Goal: Task Accomplishment & Management: Use online tool/utility

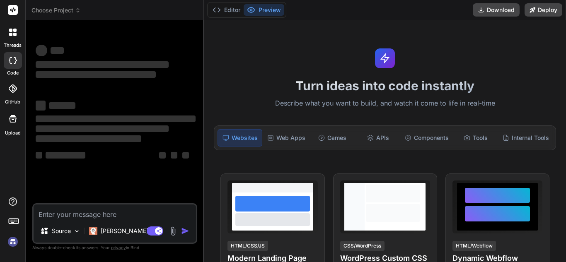
type textarea "x"
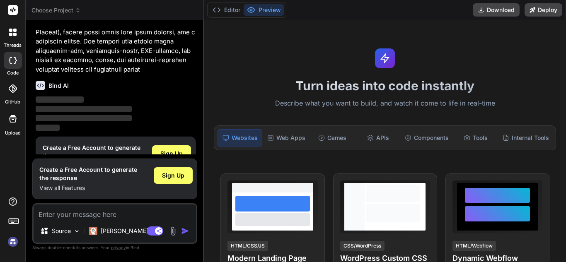
scroll to position [389, 0]
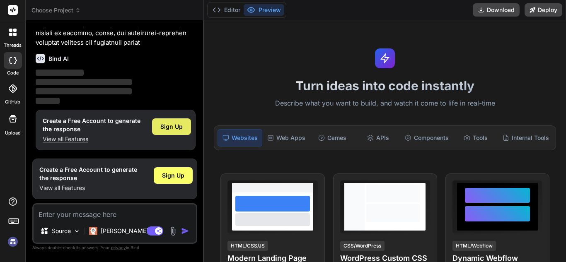
click at [174, 126] on span "Sign Up" at bounding box center [171, 127] width 22 height 8
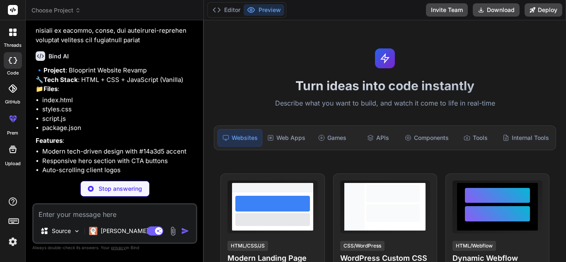
scroll to position [416, 0]
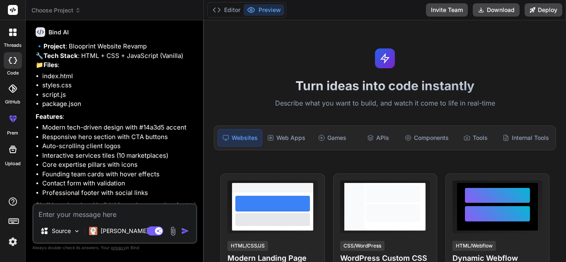
type textarea "x"
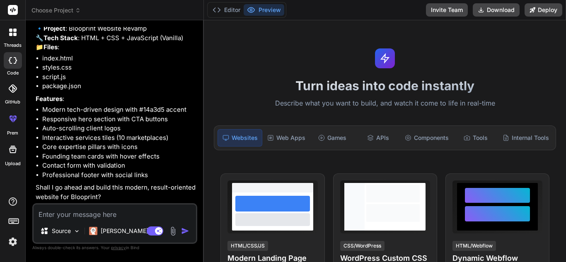
click at [83, 207] on textarea at bounding box center [115, 212] width 162 height 15
type textarea "y"
type textarea "x"
type textarea "ye"
type textarea "x"
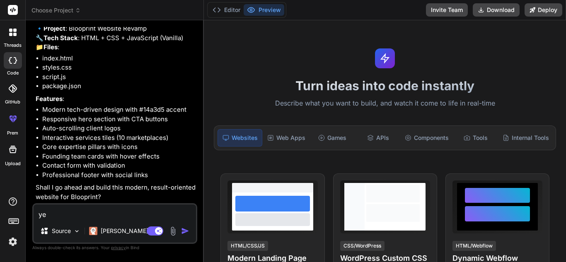
type textarea "yes"
type textarea "x"
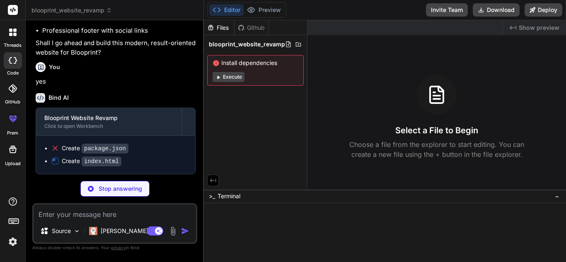
scroll to position [597, 0]
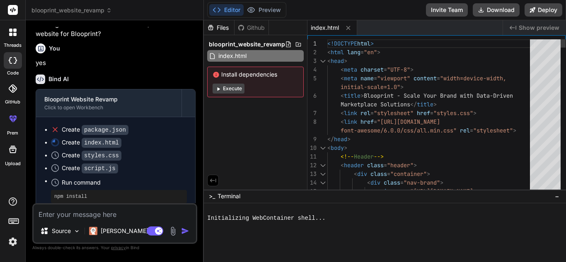
type textarea "x"
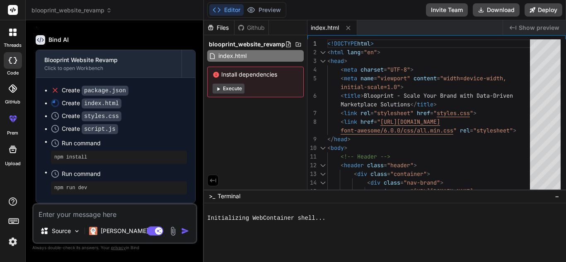
scroll to position [655, 0]
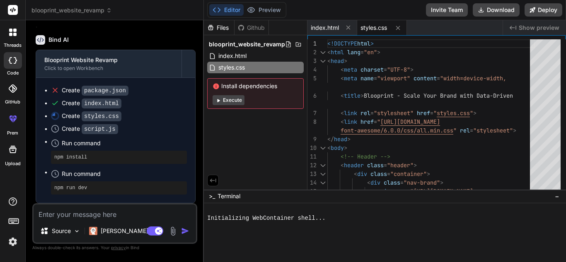
type textarea "// Inject the CSS const style = document.createElement('style'); style.textCont…"
type textarea "x"
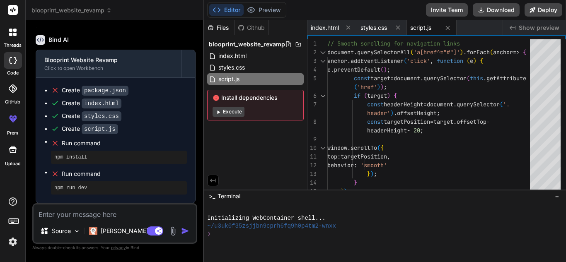
click at [63, 219] on div "Source Claude 4 S.. Agent Mode. When this toggle is activated, AI automatically…" at bounding box center [114, 223] width 165 height 41
click at [66, 216] on textarea at bounding box center [115, 212] width 162 height 15
click at [357, 28] on div "styles.css" at bounding box center [382, 27] width 50 height 15
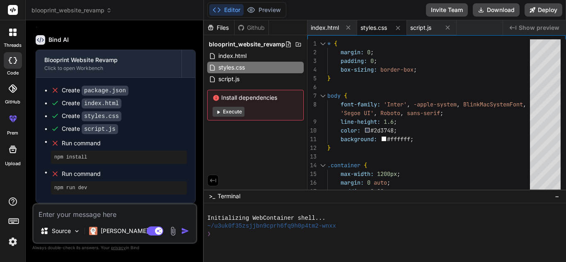
click at [385, 27] on span "styles.css" at bounding box center [373, 28] width 26 height 8
click at [323, 28] on span "index.html" at bounding box center [325, 28] width 28 height 8
type textarea "</footer> <script src="script.js"></script> </body> </html>"
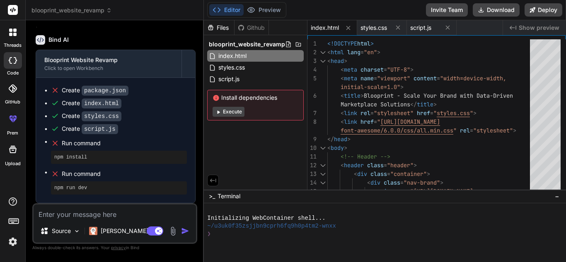
click at [225, 113] on button "Execute" at bounding box center [228, 112] width 32 height 10
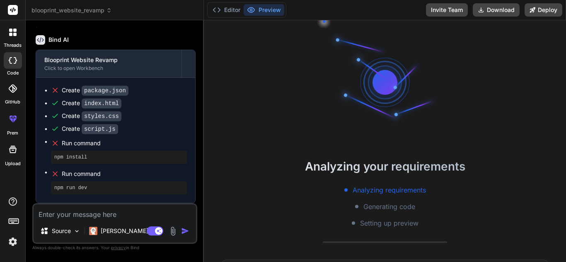
scroll to position [24, 0]
type textarea "x"
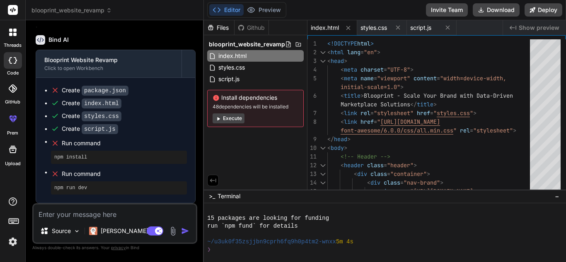
scroll to position [79, 0]
click at [93, 217] on textarea at bounding box center [115, 212] width 162 height 15
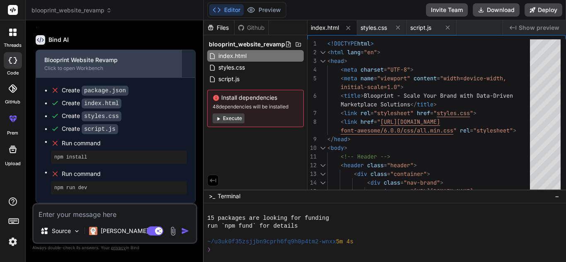
click at [64, 61] on div "Blooprint Website Revamp" at bounding box center [108, 60] width 129 height 8
click at [126, 63] on div "Blooprint Website Revamp" at bounding box center [108, 60] width 129 height 8
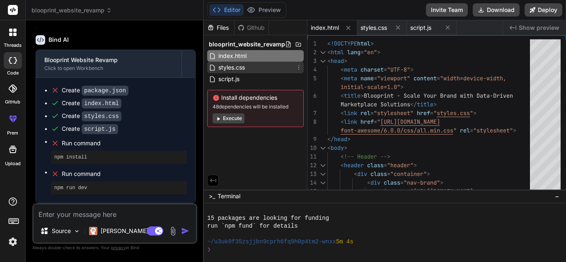
click at [230, 64] on span "styles.css" at bounding box center [231, 68] width 28 height 10
type textarea "display: none; } .section-title { font-size: 2rem; } }"
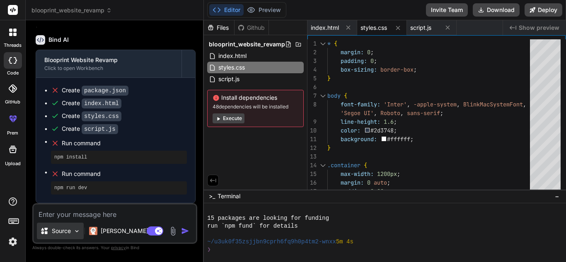
click at [67, 233] on p "Source" at bounding box center [61, 231] width 19 height 8
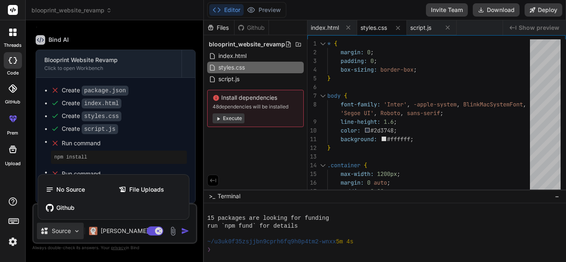
click at [196, 195] on div at bounding box center [283, 131] width 566 height 262
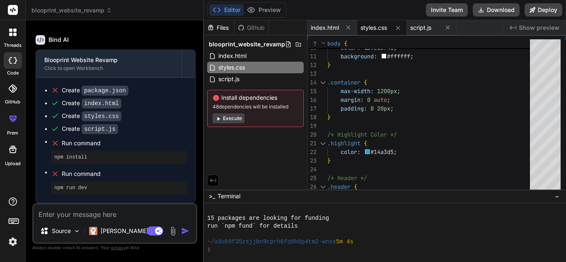
click at [233, 121] on button "Execute" at bounding box center [228, 118] width 32 height 10
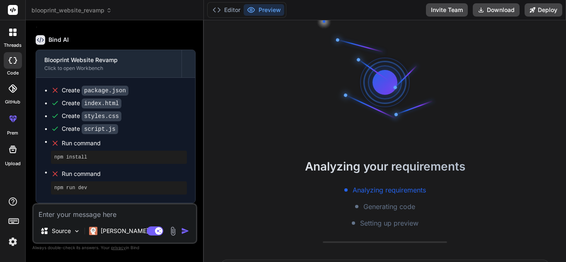
scroll to position [110, 0]
type textarea "x"
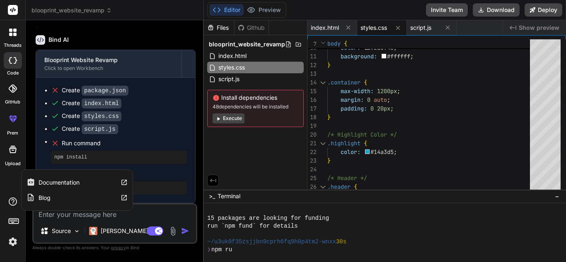
scroll to position [181, 0]
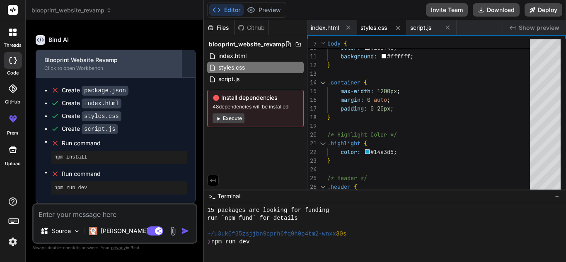
click at [86, 58] on div "Blooprint Website Revamp" at bounding box center [108, 60] width 129 height 8
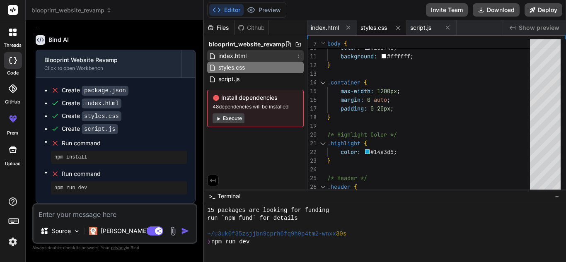
click at [244, 58] on span "index.html" at bounding box center [232, 56] width 30 height 10
type textarea "</footer> <script src="script.js"></script> </body> </html>"
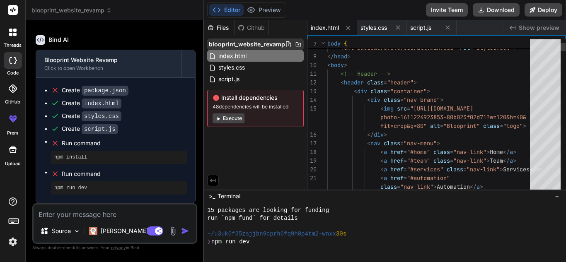
click at [248, 45] on span "blooprint_website_revamp" at bounding box center [247, 44] width 76 height 8
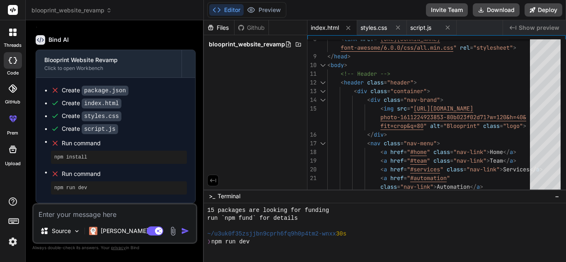
click at [224, 26] on div "Files" at bounding box center [219, 28] width 30 height 8
click at [217, 24] on div "Files" at bounding box center [219, 28] width 30 height 8
click at [253, 29] on div "Github" at bounding box center [251, 28] width 34 height 8
click at [223, 10] on button "Editor" at bounding box center [226, 10] width 34 height 12
click at [238, 46] on span "blooprint_website_revamp" at bounding box center [247, 44] width 76 height 8
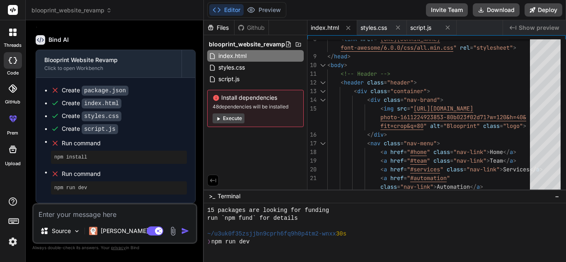
click at [239, 102] on div "Install dependencies 48 dependencies will be installed Execute" at bounding box center [255, 108] width 96 height 37
click at [221, 115] on button "Execute" at bounding box center [228, 118] width 32 height 10
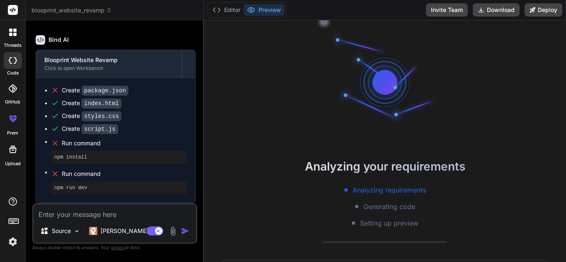
click at [373, 193] on span "Analyzing requirements" at bounding box center [388, 190] width 73 height 10
click at [380, 217] on div "Analyzing requirements Generating code Setting up preview" at bounding box center [385, 206] width 362 height 43
drag, startPoint x: 382, startPoint y: 225, endPoint x: 433, endPoint y: 213, distance: 52.0
click at [389, 223] on span "Setting up preview" at bounding box center [389, 223] width 58 height 10
click at [511, 195] on div "Analyzing requirements Generating code Setting up preview" at bounding box center [385, 206] width 362 height 43
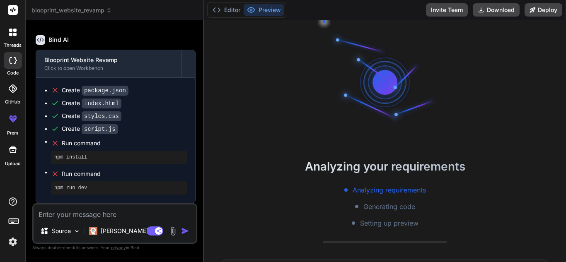
scroll to position [189, 0]
type textarea "x"
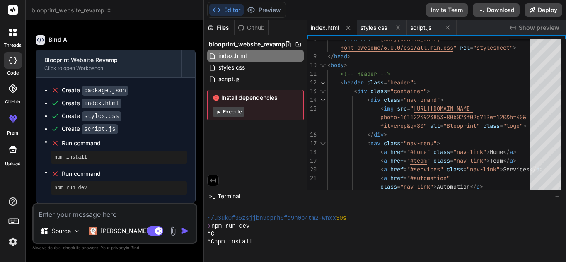
scroll to position [205, 0]
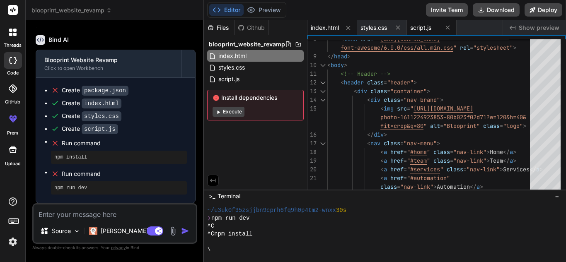
click at [432, 28] on div "script.js" at bounding box center [424, 28] width 29 height 8
type textarea "// Inject the CSS const style = document.createElement('style'); style.textCont…"
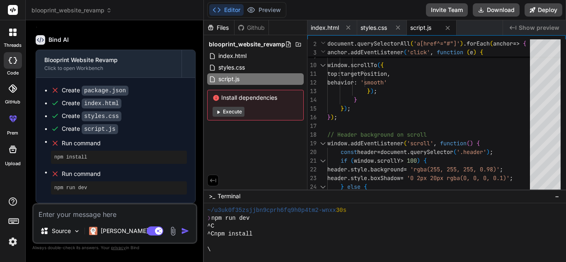
click at [554, 29] on span "Show preview" at bounding box center [538, 28] width 41 height 8
click at [520, 26] on div "Created with Pixso. Show preview" at bounding box center [534, 27] width 63 height 15
click at [520, 26] on span "Show preview" at bounding box center [538, 28] width 41 height 8
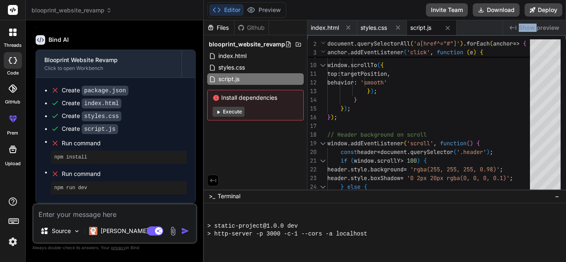
scroll to position [236, 0]
click at [520, 26] on span "Show preview" at bounding box center [538, 28] width 41 height 8
click at [522, 30] on span "Show preview" at bounding box center [538, 28] width 41 height 8
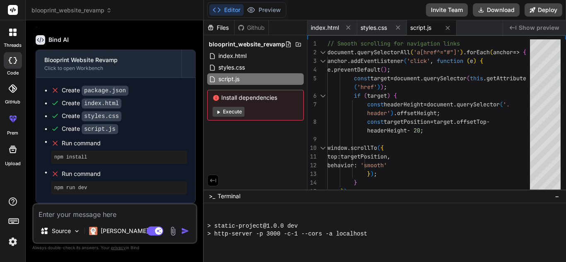
click at [219, 30] on div "Files" at bounding box center [219, 28] width 30 height 8
click at [231, 200] on span "Terminal" at bounding box center [228, 196] width 23 height 8
click at [275, 146] on div "Files Github blooprint_website_revamp index.html styles.css script.js Install d…" at bounding box center [256, 104] width 104 height 169
click at [233, 112] on button "Execute" at bounding box center [228, 112] width 32 height 10
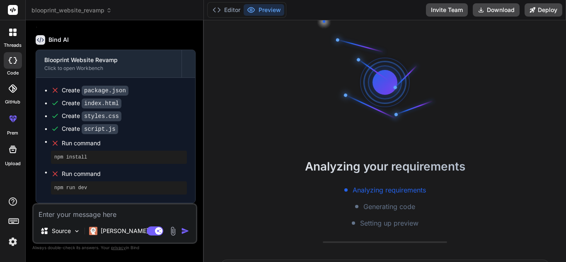
click at [109, 213] on textarea at bounding box center [115, 212] width 162 height 15
type textarea "x"
type textarea "S"
type textarea "x"
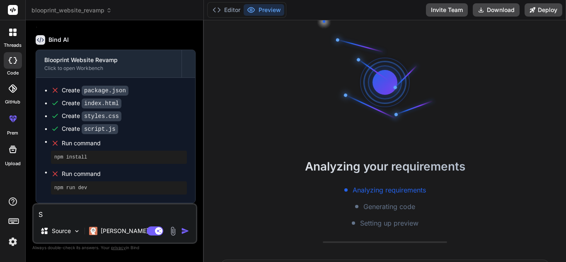
type textarea "Se"
type textarea "x"
type textarea "Set"
type textarea "x"
type textarea "Setu"
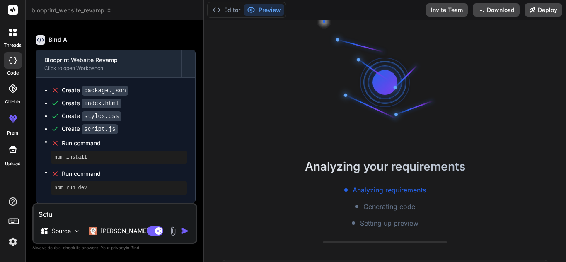
type textarea "x"
type textarea "Setup"
type textarea "x"
type textarea "Setup"
type textarea "x"
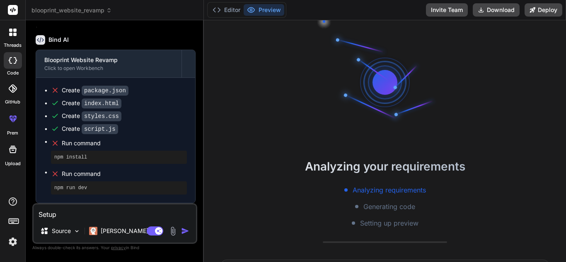
type textarea "Setup t"
type textarea "x"
type textarea "Setup th"
type textarea "x"
type textarea "Setup the"
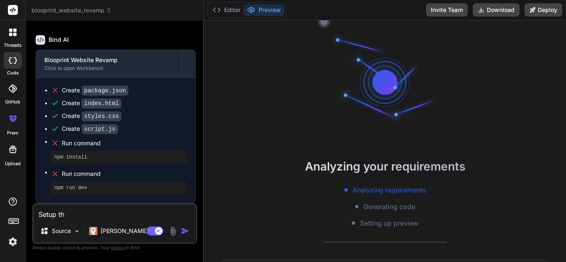
type textarea "x"
type textarea "Setup the"
type textarea "x"
type textarea "Setup the p"
type textarea "x"
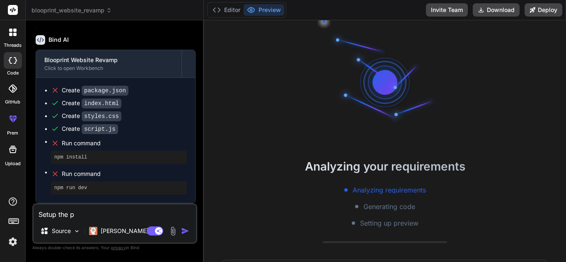
type textarea "Setup the pr"
type textarea "x"
type textarea "Setup the pre"
type textarea "x"
type textarea "Setup the prev"
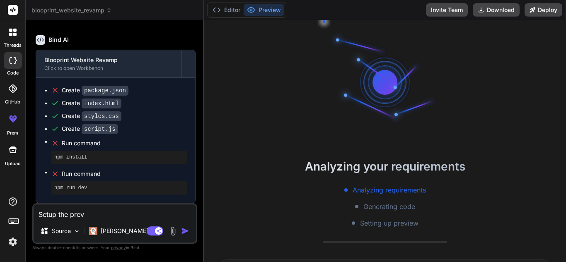
type textarea "x"
type textarea "Setup the previ"
type textarea "x"
type textarea "Setup the previe"
type textarea "x"
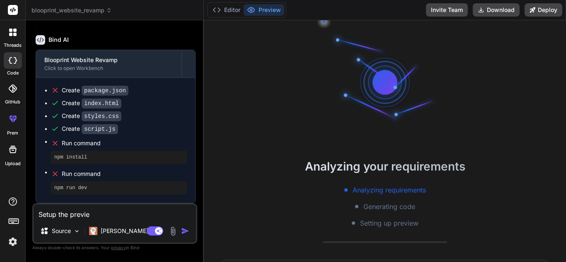
type textarea "Setup the preview"
type textarea "x"
type textarea "Setup the preview"
type textarea "x"
type textarea "Setup the preview"
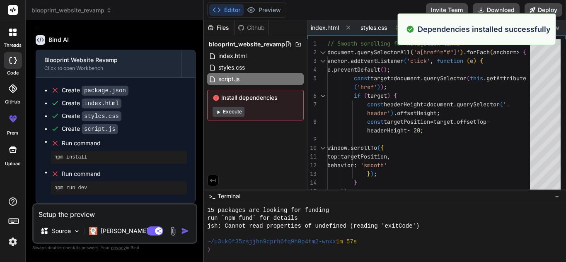
scroll to position [425, 0]
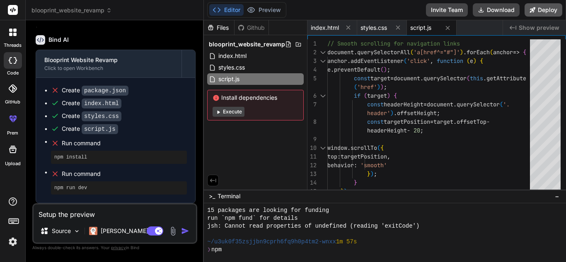
click at [545, 14] on button "Deploy" at bounding box center [543, 9] width 38 height 13
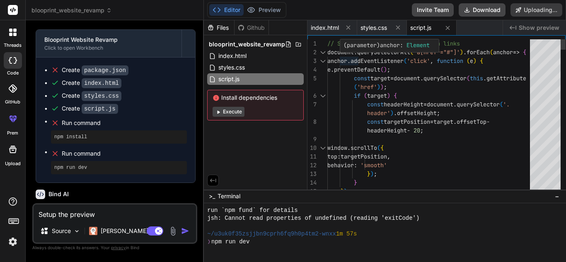
scroll to position [433, 0]
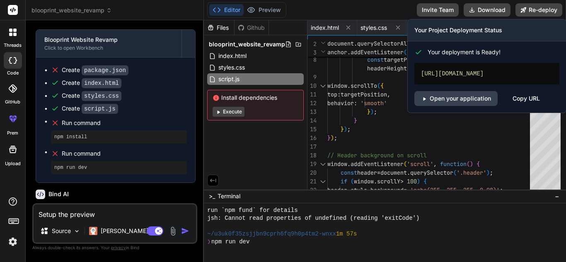
type textarea "x"
click at [514, 74] on div "[URL][DOMAIN_NAME]" at bounding box center [486, 74] width 145 height 22
click at [474, 96] on link "Open your application" at bounding box center [455, 98] width 83 height 15
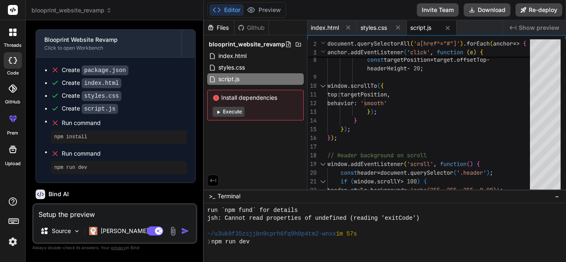
click at [69, 213] on textarea "Setup the preview" at bounding box center [115, 212] width 162 height 15
drag, startPoint x: 108, startPoint y: 212, endPoint x: 40, endPoint y: 211, distance: 67.9
click at [40, 211] on textarea "Setup the preview" at bounding box center [115, 212] width 162 height 15
type textarea "x"
type textarea "A"
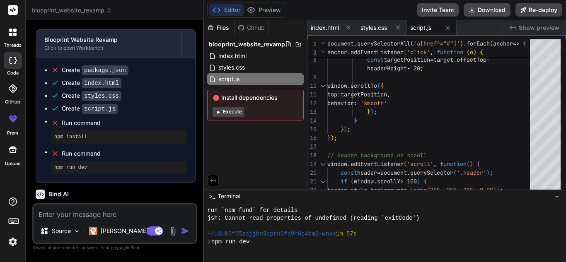
type textarea "x"
type textarea "Ad"
type textarea "x"
type textarea "Add"
type textarea "x"
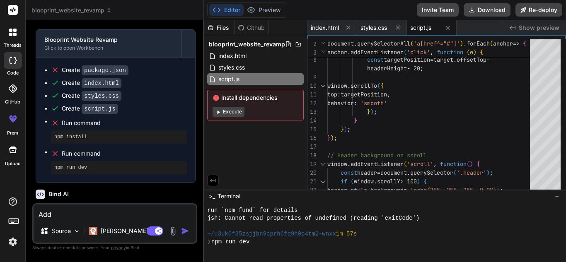
type textarea "Add"
type textarea "x"
type textarea "Add a"
type textarea "x"
type textarea "Add a"
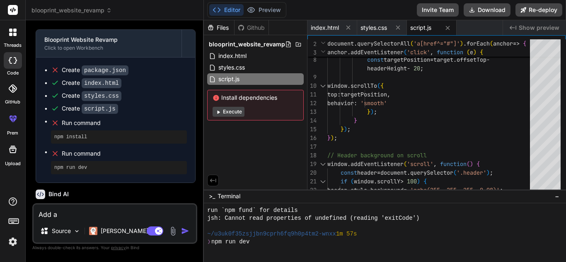
type textarea "x"
type textarea "Add a c"
type textarea "x"
type textarea "Add a cl"
type textarea "x"
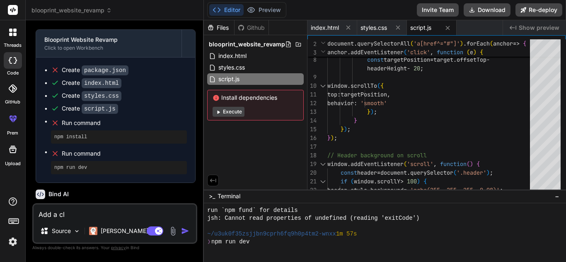
type textarea "Add a cli"
type textarea "x"
type textarea "Add a clie"
type textarea "x"
type textarea "Add a clien"
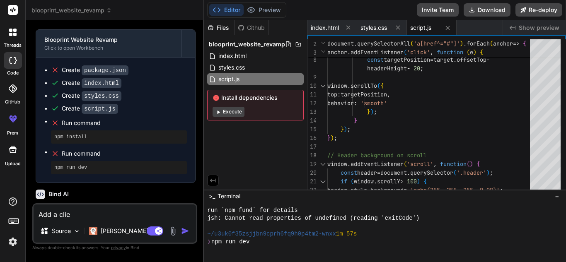
type textarea "x"
type textarea "Add a cliend"
type textarea "x"
type textarea "Add a clien"
type textarea "x"
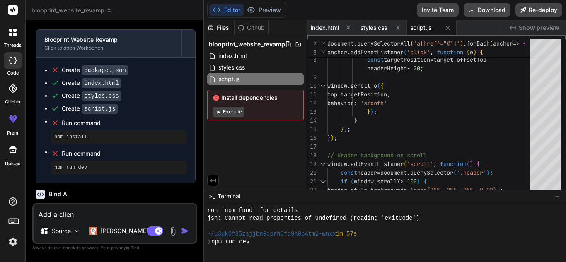
type textarea "Add a client"
type textarea "x"
type textarea "Add a client"
type textarea "x"
type textarea "Add a client f"
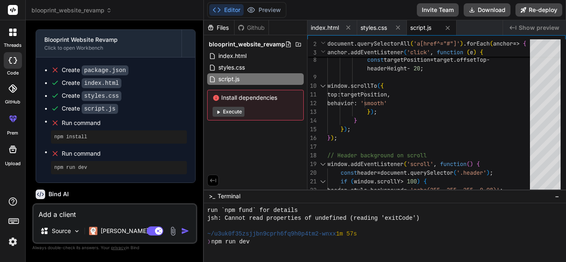
type textarea "x"
type textarea "Add a client fe"
type textarea "x"
type textarea "Add a client fee"
type textarea "x"
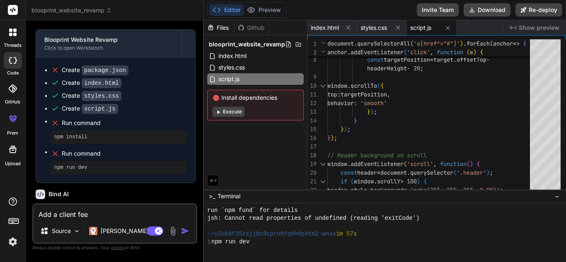
type textarea "Add a client feed"
type textarea "x"
type textarea "Add a client feedb"
type textarea "x"
type textarea "Add a client feedba"
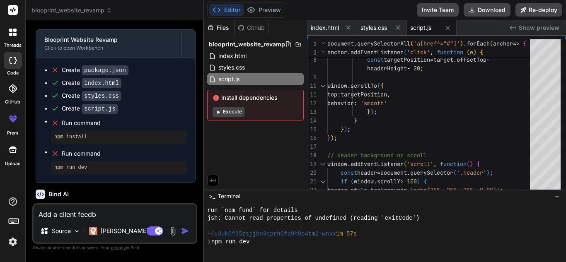
type textarea "x"
type textarea "Add a client feedbac"
type textarea "x"
type textarea "Add a client feedback"
type textarea "x"
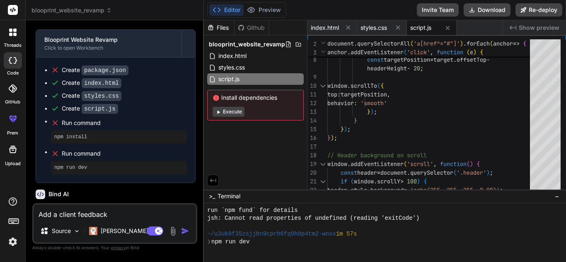
type textarea "Add a client feedback"
type textarea "x"
type textarea "Add a client feedback s"
type textarea "x"
type textarea "Add a client feedback se"
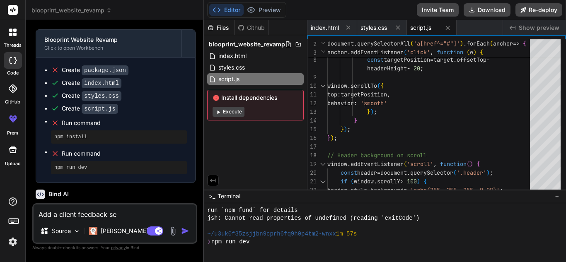
type textarea "x"
type textarea "Add a client feedback sec"
type textarea "x"
type textarea "Add a client feedback sect"
type textarea "x"
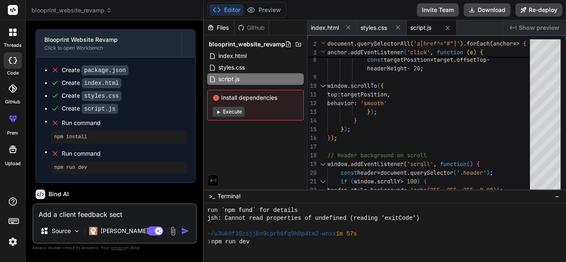
type textarea "Add a client feedback secti"
type textarea "x"
type textarea "Add a client feedback sectio"
type textarea "x"
type textarea "Add a client feedback section"
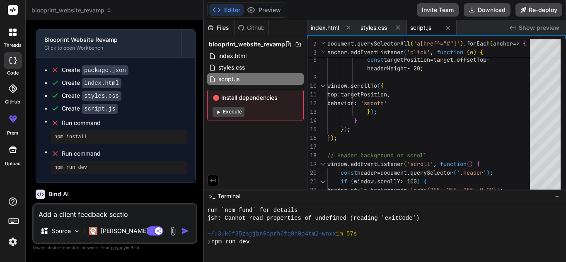
type textarea "x"
type textarea "Add a client feedback section"
type textarea "x"
type textarea "Add a client feedback section a"
type textarea "x"
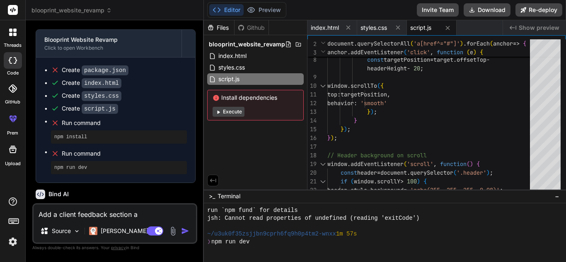
type textarea "Add a client feedback section at"
type textarea "x"
type textarea "Add a client feedback section at"
type textarea "x"
type textarea "Add a client feedback section at t"
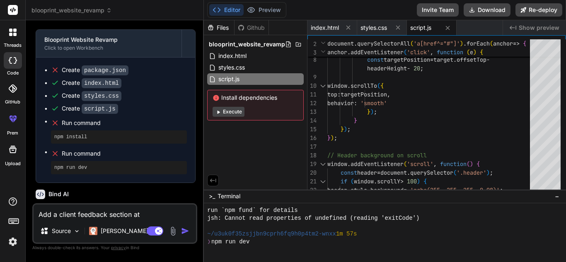
type textarea "x"
type textarea "Add a client feedback section at th"
type textarea "x"
type textarea "Add a client feedback section at the"
type textarea "x"
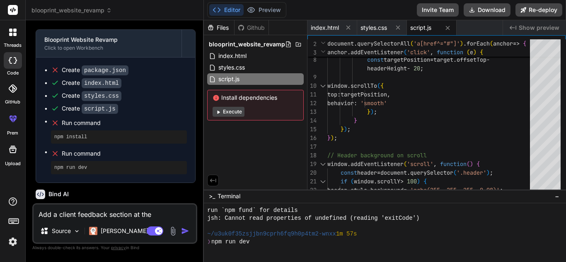
type textarea "Add a client feedback section at the"
type textarea "x"
type textarea "Add a client feedback section at the e"
type textarea "x"
type textarea "Add a client feedback section at the en"
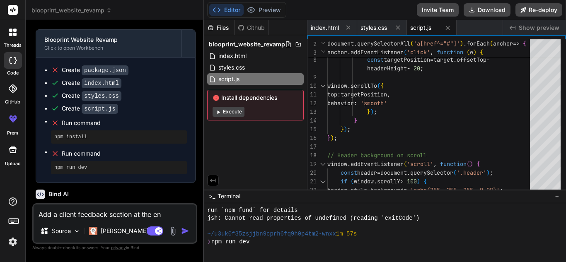
type textarea "x"
type textarea "Add a client feedback section at the end"
type textarea "x"
type textarea "Add a client feedback section at the end"
type textarea "x"
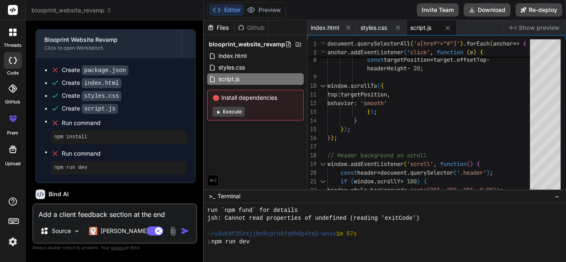
type textarea "Add a client feedback section at the end a"
type textarea "x"
type textarea "Add a client feedback section at the end an"
type textarea "x"
type textarea "Add a client feedback section at the end and"
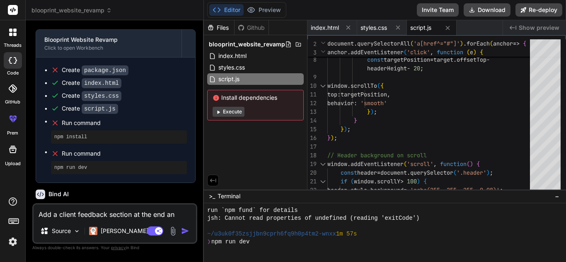
type textarea "x"
type textarea "Add a client feedback section at the end and"
type textarea "x"
type textarea "Add a client feedback section at the end and"
type textarea "x"
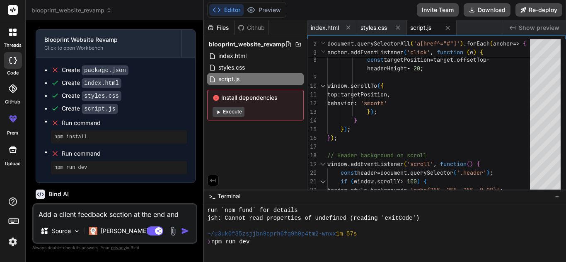
type textarea "Add a client feedback section at the end an"
type textarea "x"
type textarea "Add a client feedback section at the end a"
type textarea "x"
type textarea "Add a client feedback section at the end"
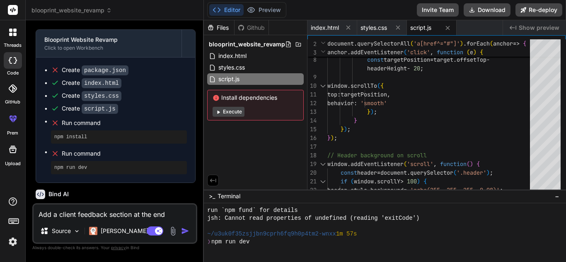
type textarea "x"
type textarea "Add a client feedback section at the end"
type textarea "x"
type textarea "Add a client feedback section at the en"
type textarea "x"
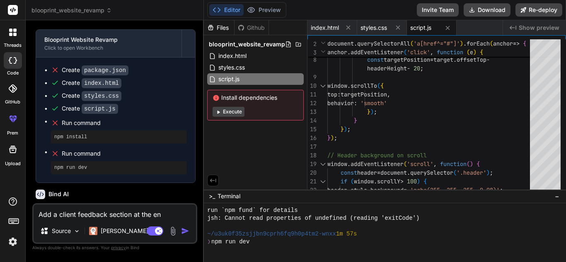
type textarea "Add a client feedback section at the e"
type textarea "x"
type textarea "Add a client feedback section at the"
type textarea "x"
type textarea "Add a client feedback section at the"
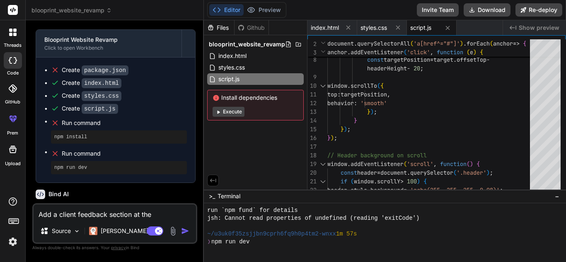
type textarea "x"
type textarea "Add a client feedback section at th"
type textarea "x"
type textarea "Add a client feedback section at t"
type textarea "x"
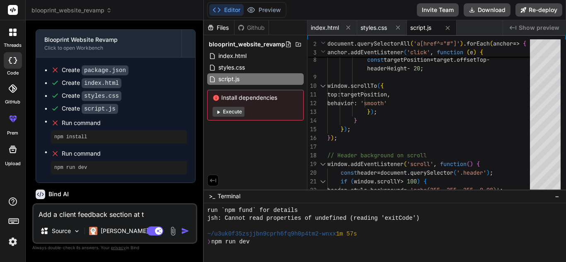
type textarea "Add a client feedback section at"
type textarea "x"
type textarea "Add a client feedback section at"
type textarea "x"
type textarea "Add a client feedback section a"
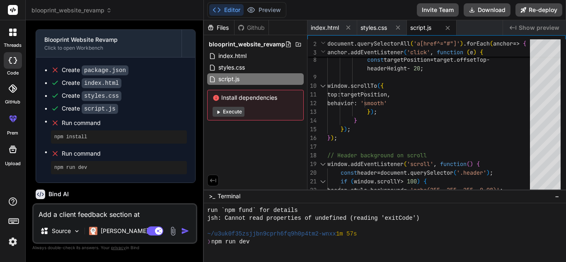
type textarea "x"
type textarea "Add a client feedback section"
type textarea "x"
type textarea "Add a client feedback section a"
type textarea "x"
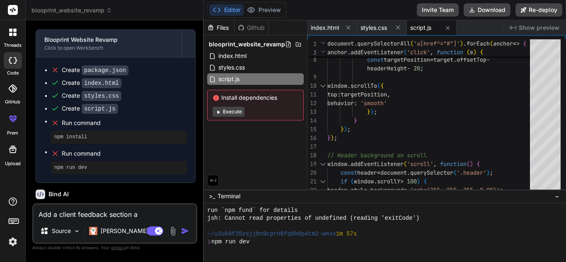
type textarea "Add a client feedback section at"
type textarea "x"
type textarea "Add a client feedback section a"
type textarea "x"
type textarea "Add a client feedback section"
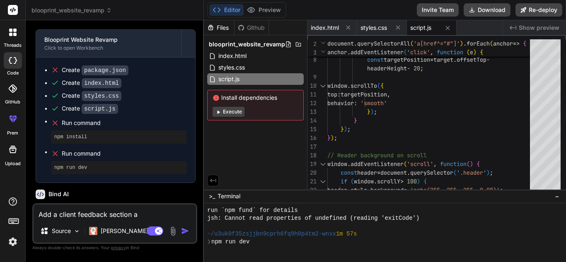
type textarea "x"
type textarea "Add a client feedback section a"
type textarea "x"
type textarea "Add a client feedback section an"
type textarea "x"
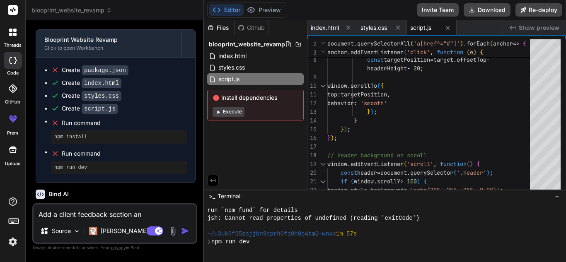
type textarea "Add a client feedback section and"
type textarea "x"
type textarea "Add a client feedback section and"
type textarea "x"
type textarea "Add a client feedback section and c"
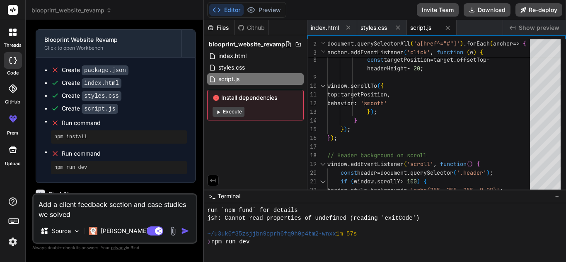
click at [185, 230] on img "button" at bounding box center [185, 231] width 8 height 8
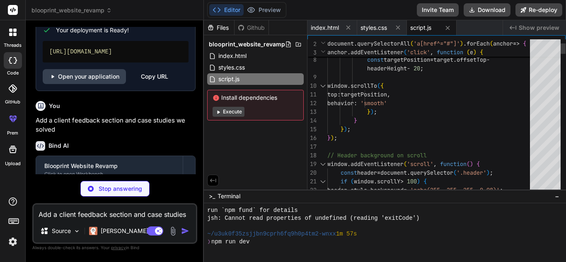
scroll to position [872, 0]
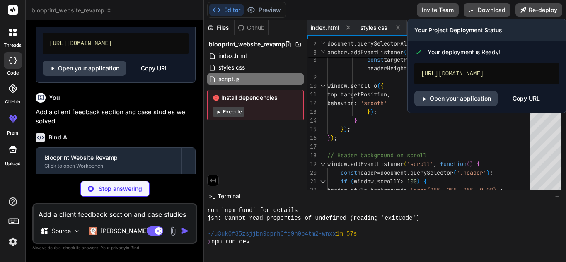
click at [528, 99] on div "Copy URL" at bounding box center [525, 98] width 27 height 15
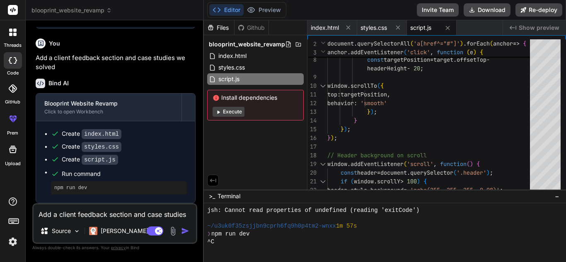
scroll to position [944, 0]
click at [538, 6] on button "Re-deploy" at bounding box center [538, 9] width 47 height 13
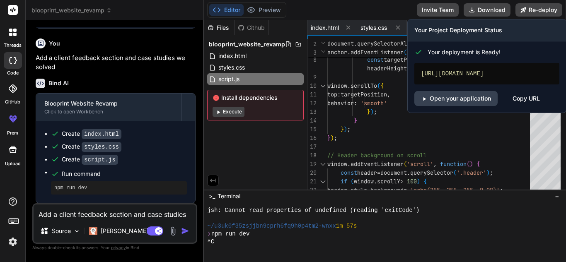
click at [526, 97] on div "Copy URL" at bounding box center [525, 98] width 27 height 15
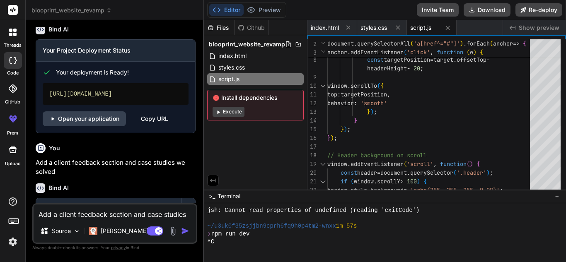
scroll to position [820, 0]
click at [157, 127] on div "Copy URL" at bounding box center [154, 119] width 27 height 15
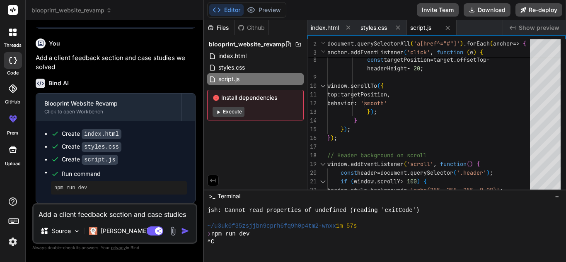
scroll to position [472, 0]
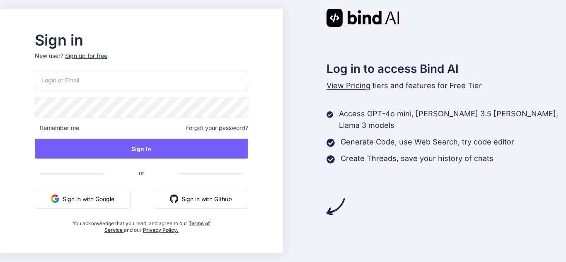
click at [114, 197] on button "Sign in with Google" at bounding box center [83, 199] width 96 height 20
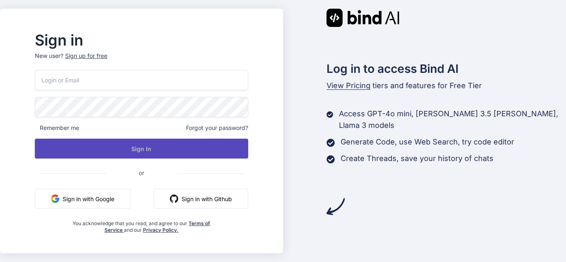
drag, startPoint x: 173, startPoint y: 152, endPoint x: 204, endPoint y: 149, distance: 31.2
click at [176, 152] on button "Sign In" at bounding box center [141, 149] width 213 height 20
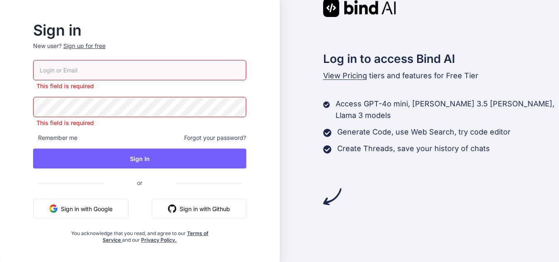
click at [123, 214] on button "Sign in with Google" at bounding box center [81, 209] width 96 height 20
